Goal: Transaction & Acquisition: Purchase product/service

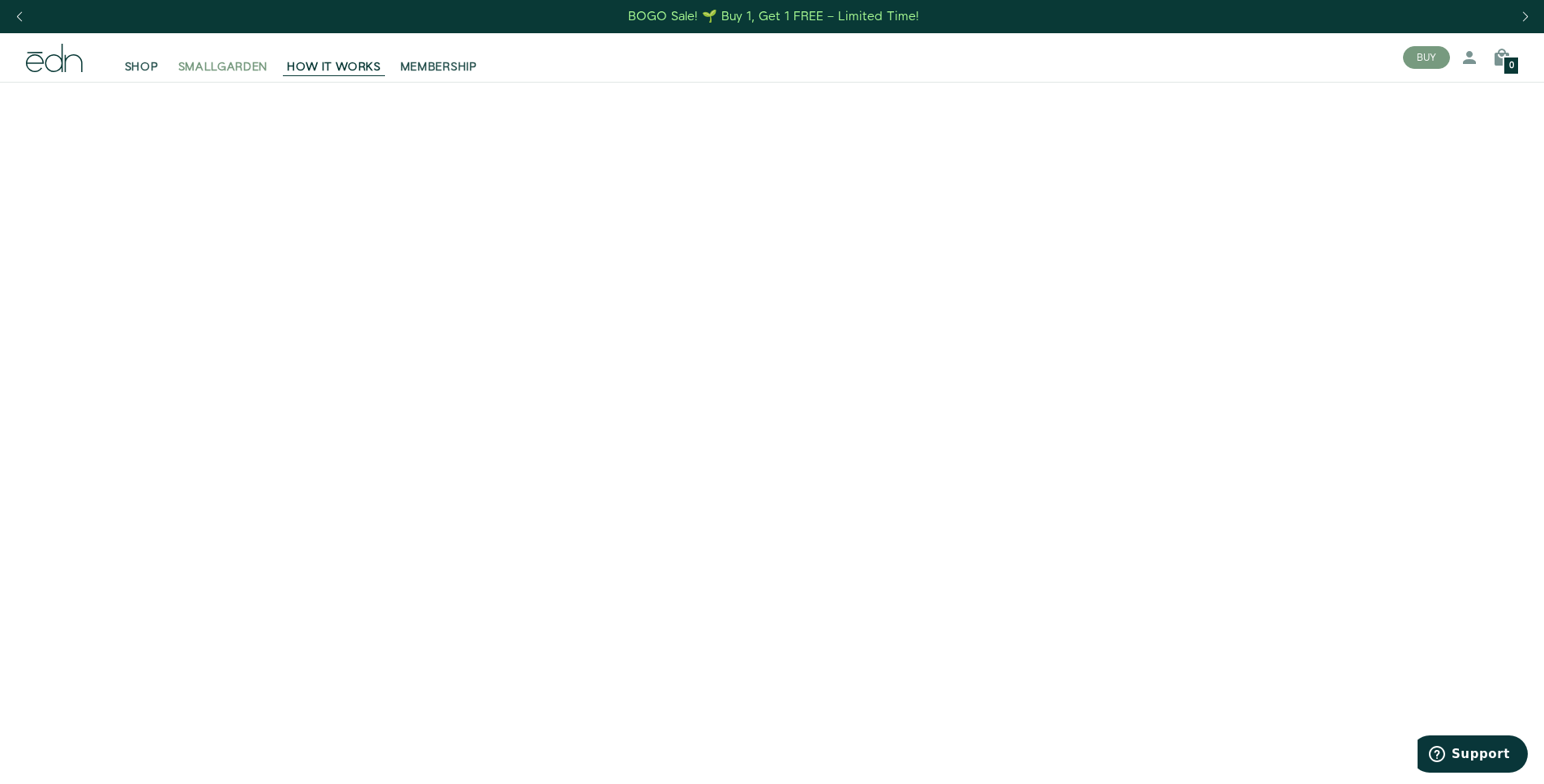
click at [239, 67] on span "SMALLGARDEN" at bounding box center [223, 68] width 90 height 17
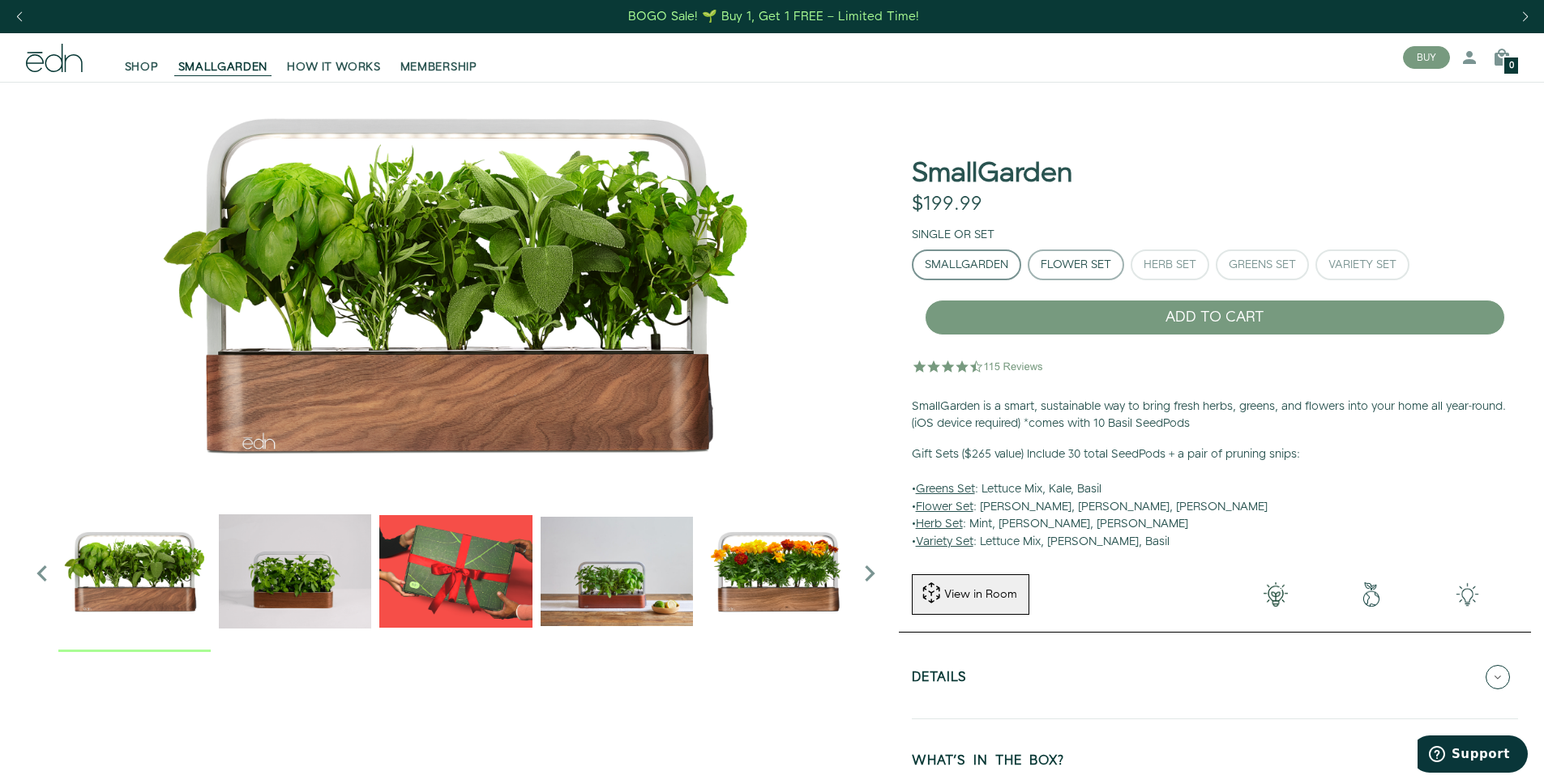
click at [1101, 264] on div "Flower Set" at bounding box center [1076, 265] width 70 height 12
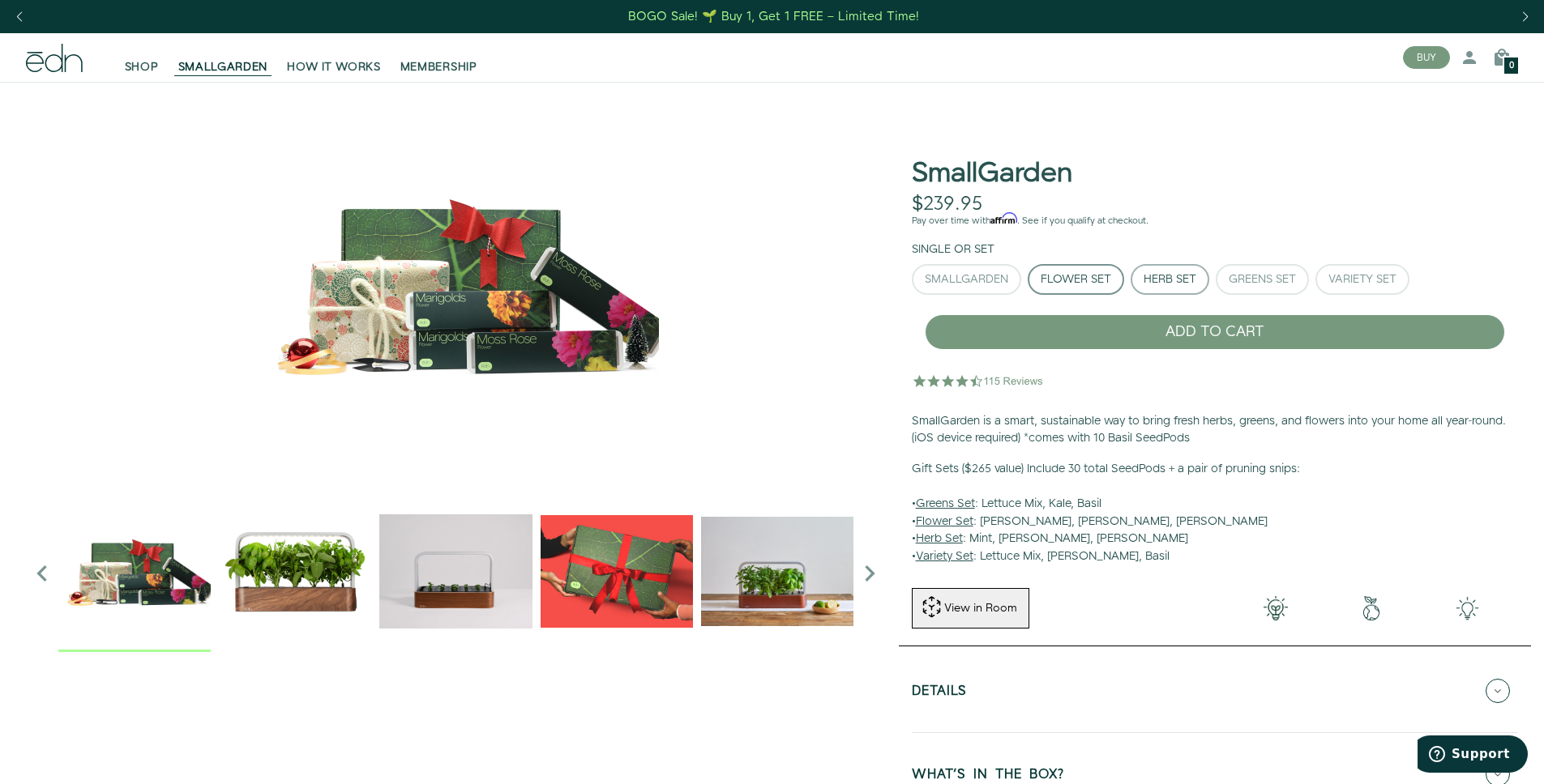
click at [1204, 267] on button "Herb Set" at bounding box center [1170, 279] width 78 height 31
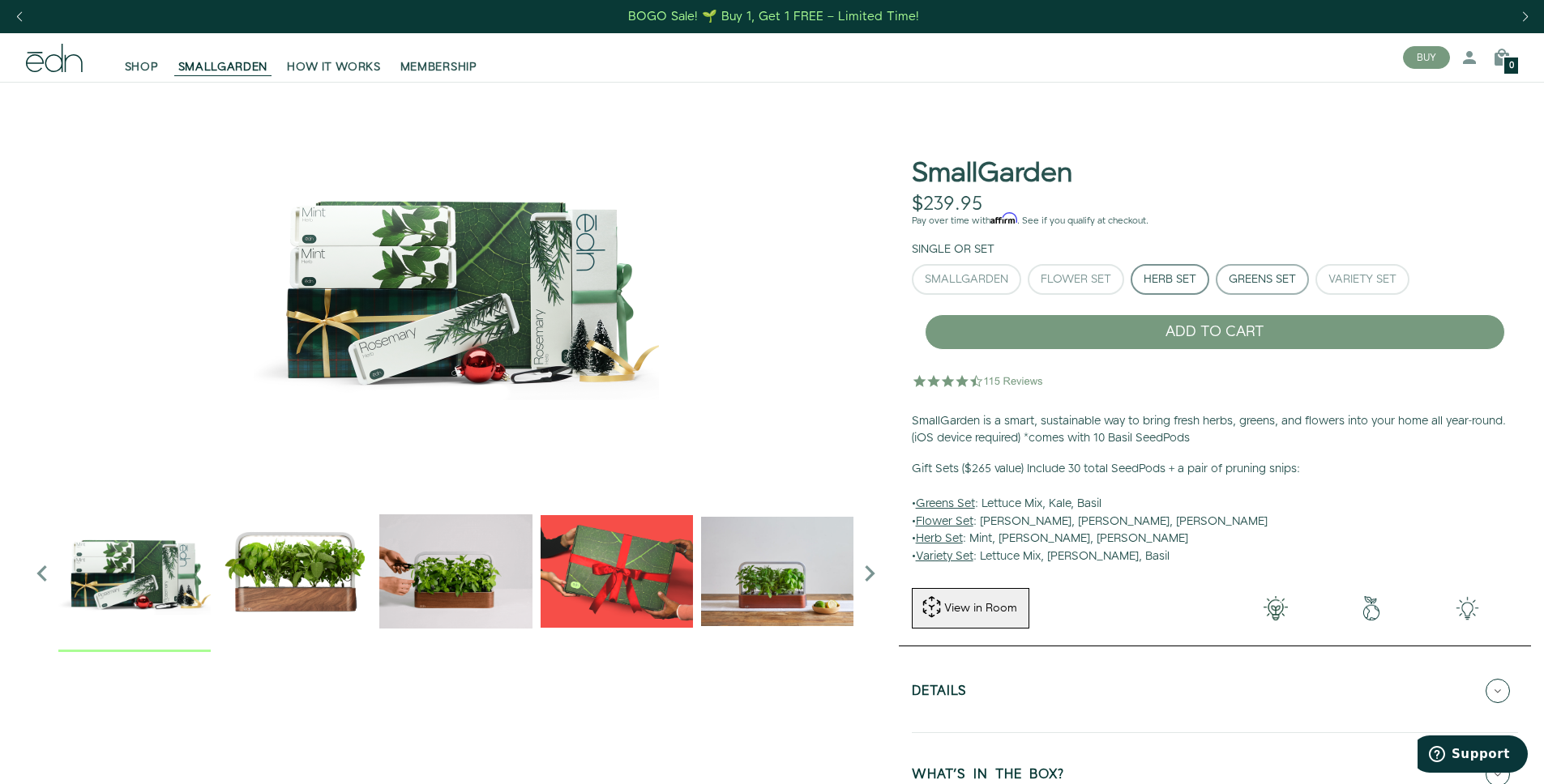
click at [1283, 270] on button "Greens Set" at bounding box center [1262, 279] width 93 height 31
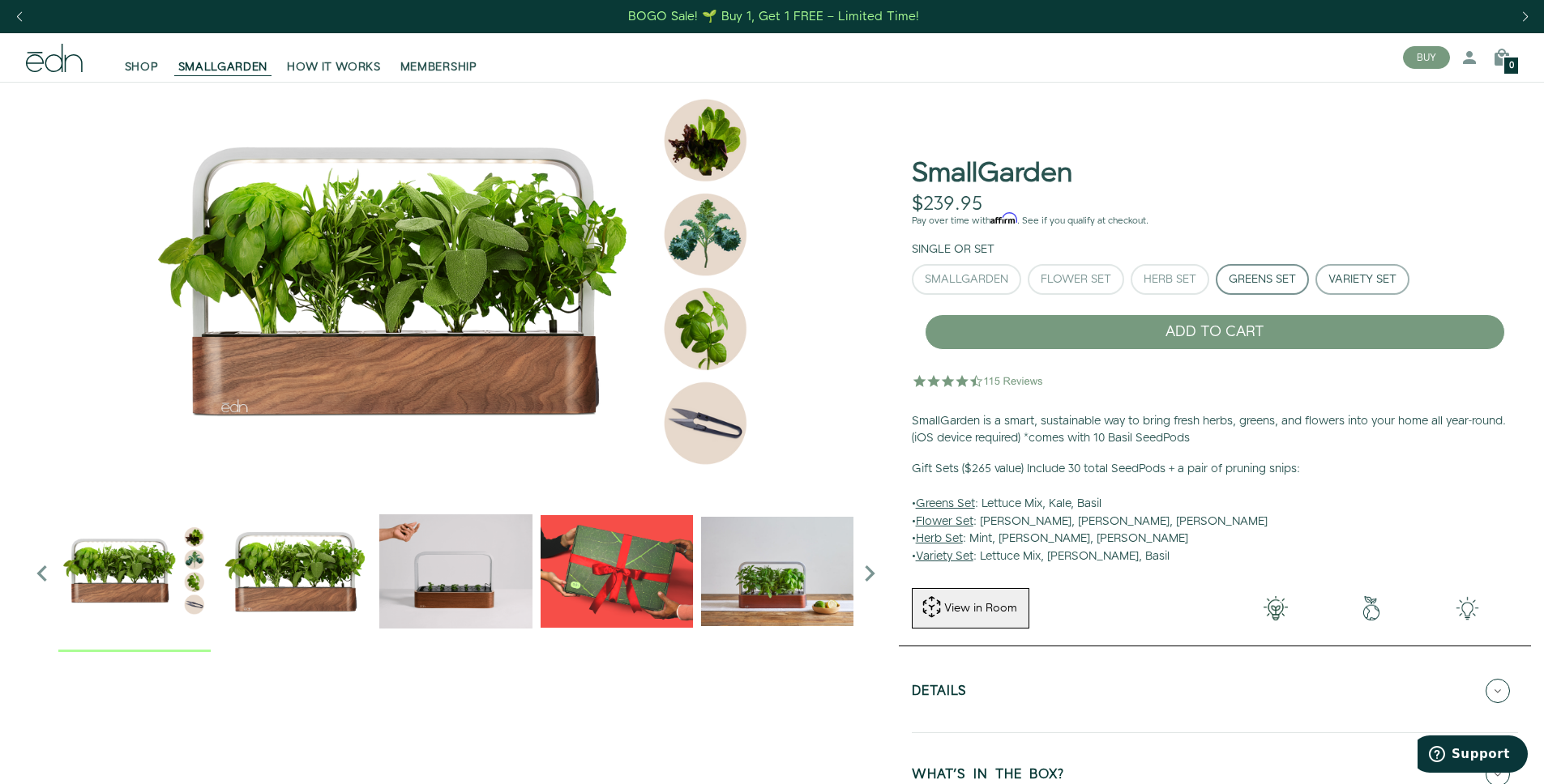
click at [1351, 289] on button "Variety Set" at bounding box center [1362, 279] width 94 height 31
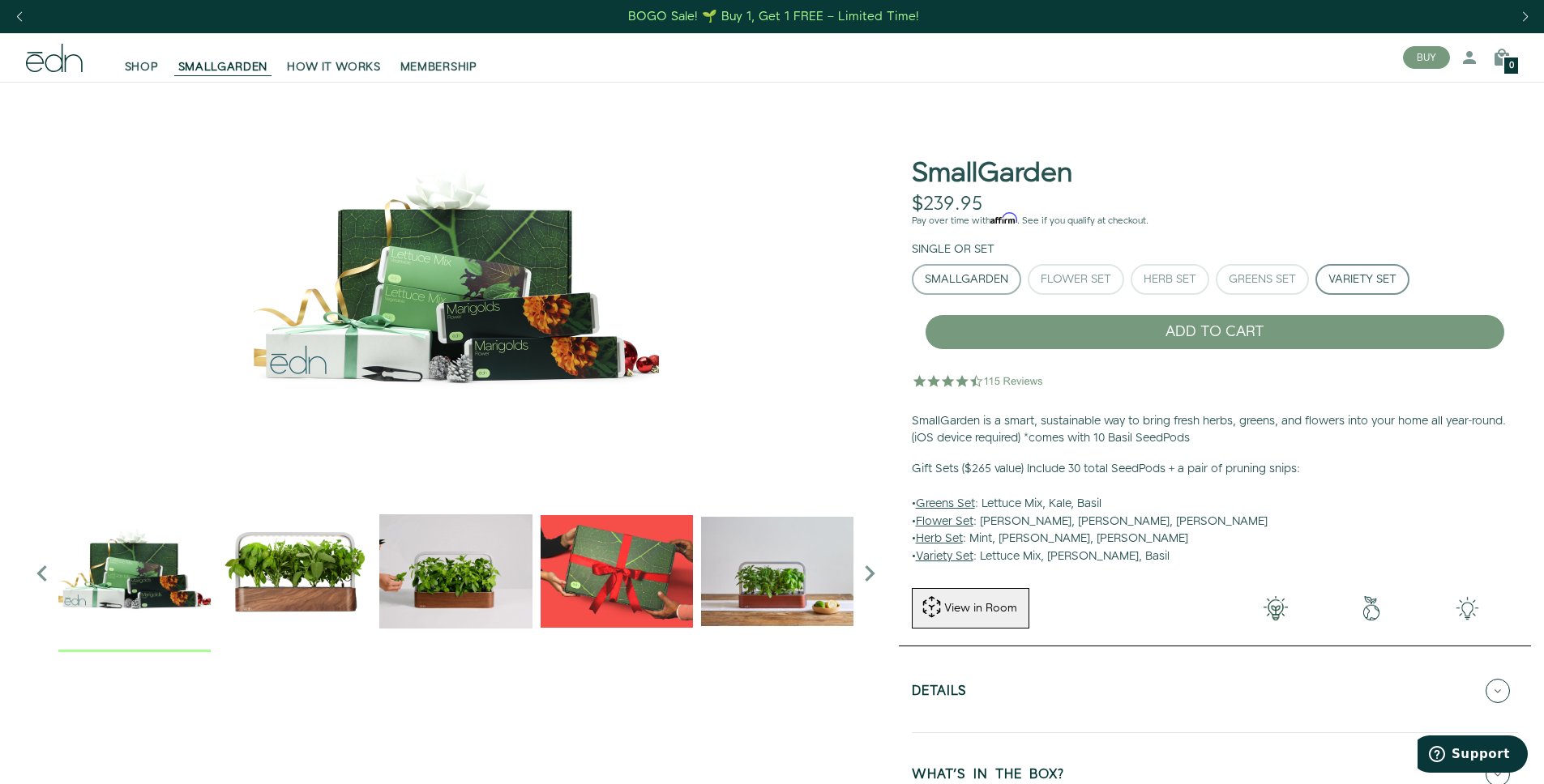
click at [998, 274] on div "SmallGarden" at bounding box center [966, 280] width 83 height 12
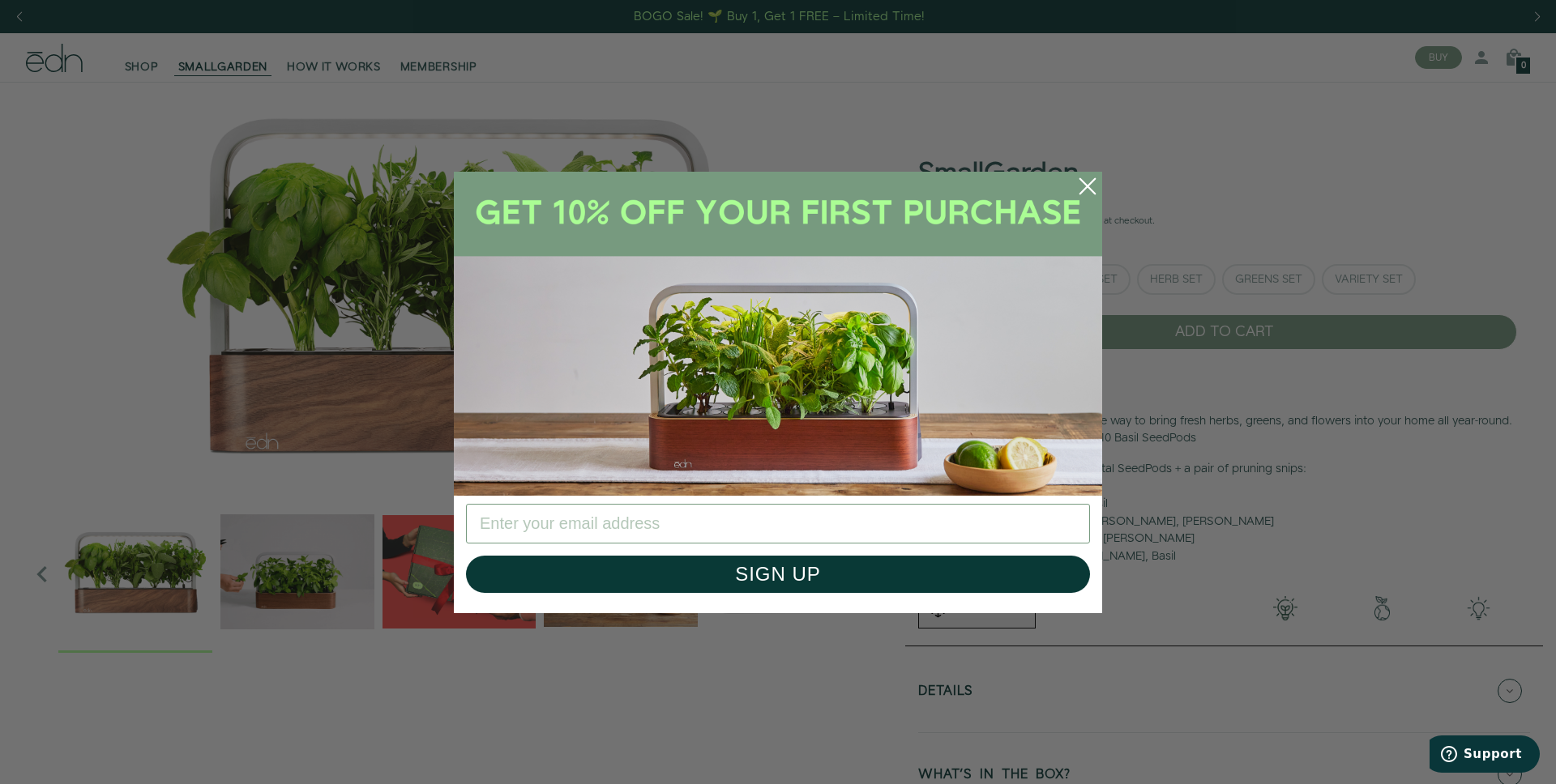
click at [1092, 187] on circle "Close dialog" at bounding box center [1087, 186] width 35 height 35
